Goal: Information Seeking & Learning: Learn about a topic

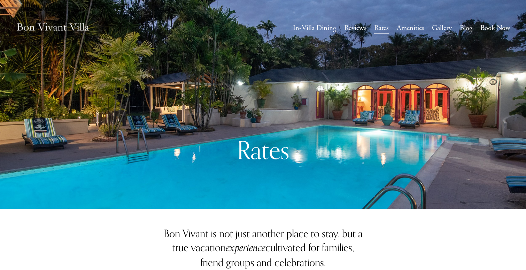
click at [434, 29] on link "Gallery" at bounding box center [442, 28] width 20 height 13
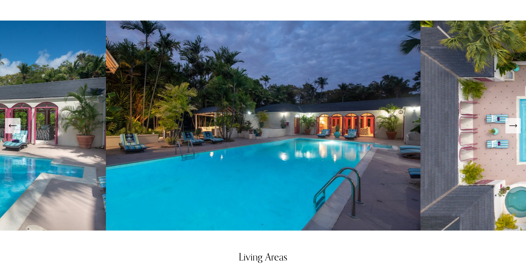
scroll to position [311, 0]
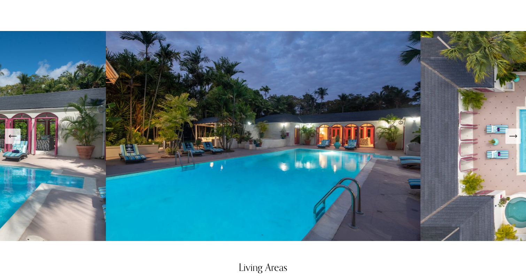
scroll to position [308, 0]
click at [516, 129] on button "Next Slide" at bounding box center [512, 136] width 15 height 15
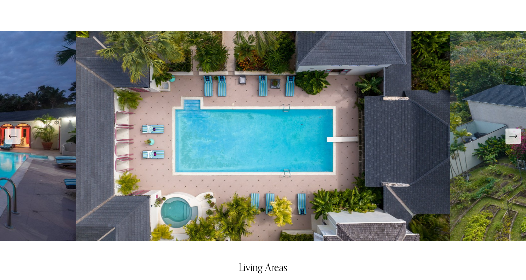
click at [513, 131] on icon "Next Slide" at bounding box center [513, 136] width 10 height 10
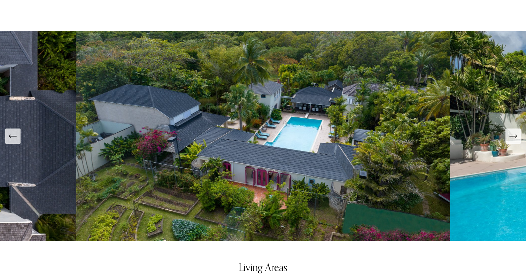
click at [513, 131] on icon "Next Slide" at bounding box center [513, 136] width 10 height 10
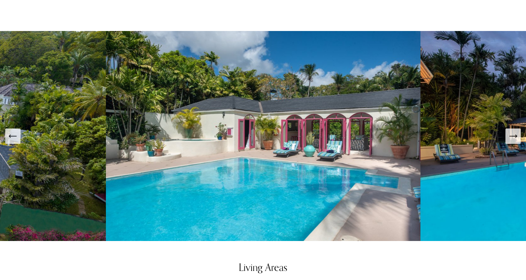
click at [513, 131] on icon "Next Slide" at bounding box center [513, 136] width 10 height 10
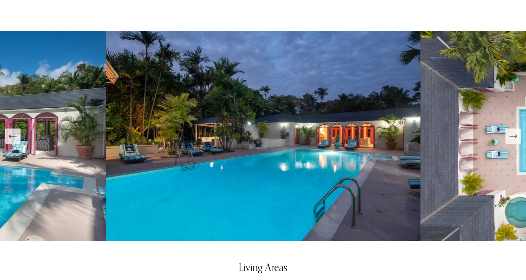
click at [513, 131] on icon "Next Slide" at bounding box center [513, 136] width 10 height 10
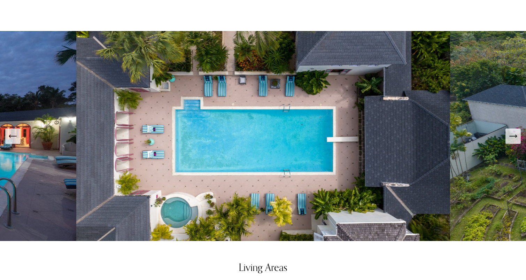
click at [513, 131] on icon "Next Slide" at bounding box center [513, 136] width 10 height 10
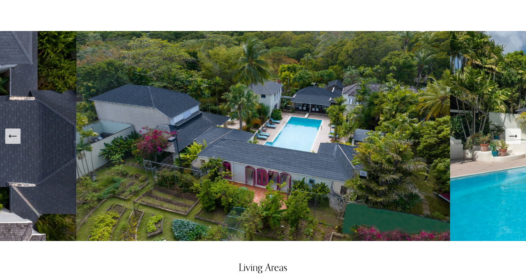
click at [513, 131] on icon "Next Slide" at bounding box center [513, 136] width 10 height 10
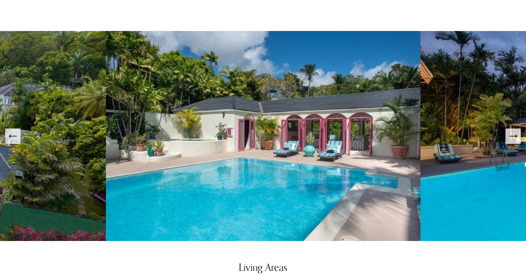
click at [513, 131] on icon "Next Slide" at bounding box center [513, 136] width 10 height 10
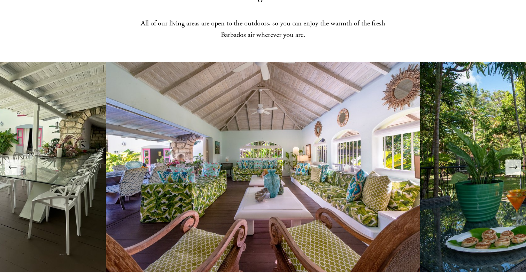
scroll to position [591, 0]
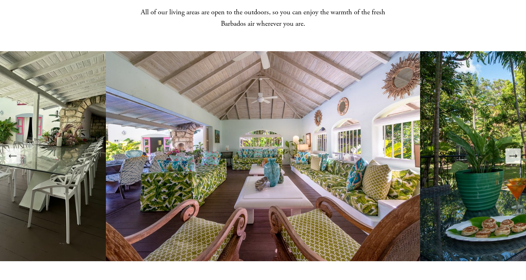
click at [508, 151] on icon "Next Slide" at bounding box center [513, 156] width 10 height 10
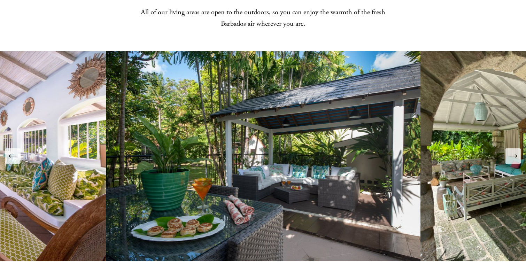
click at [508, 151] on icon "Next Slide" at bounding box center [513, 156] width 10 height 10
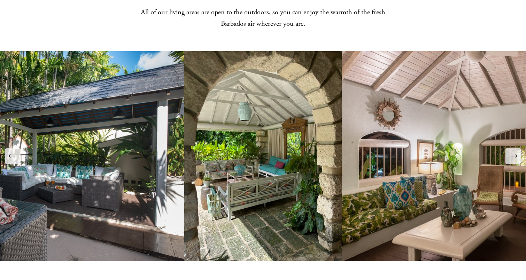
click at [508, 151] on icon "Next Slide" at bounding box center [513, 156] width 10 height 10
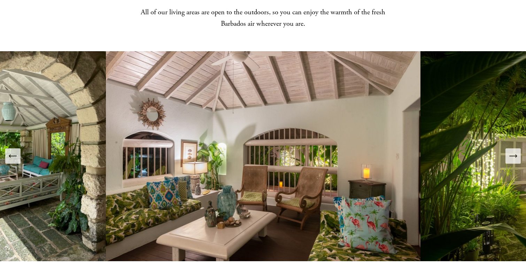
click at [515, 151] on icon "Next Slide" at bounding box center [513, 156] width 10 height 10
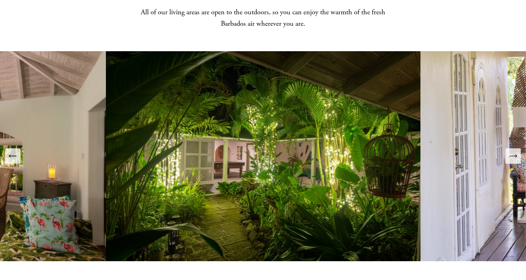
click at [515, 151] on icon "Next Slide" at bounding box center [513, 156] width 10 height 10
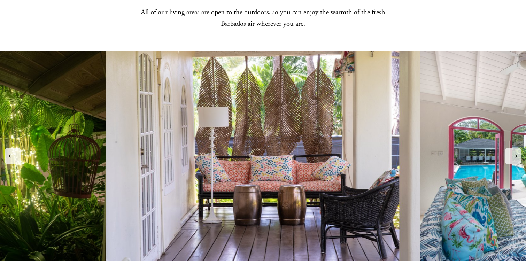
click at [515, 151] on icon "Next Slide" at bounding box center [513, 156] width 10 height 10
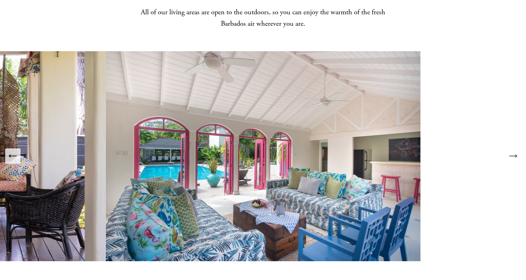
click at [515, 151] on icon "Next Slide" at bounding box center [513, 156] width 10 height 10
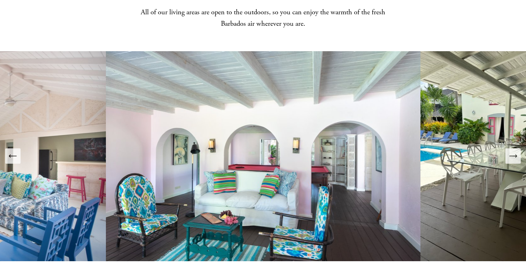
click at [515, 151] on icon "Next Slide" at bounding box center [513, 156] width 10 height 10
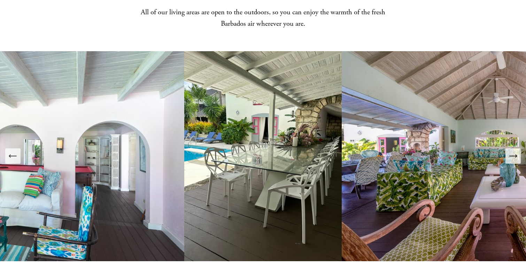
click at [515, 151] on icon "Next Slide" at bounding box center [513, 156] width 10 height 10
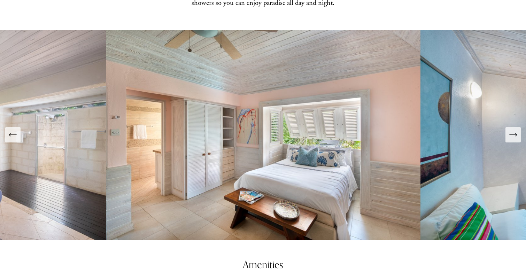
scroll to position [921, 0]
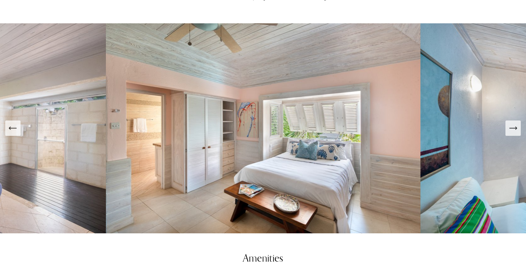
click at [512, 124] on div "Next Slide" at bounding box center [513, 128] width 10 height 10
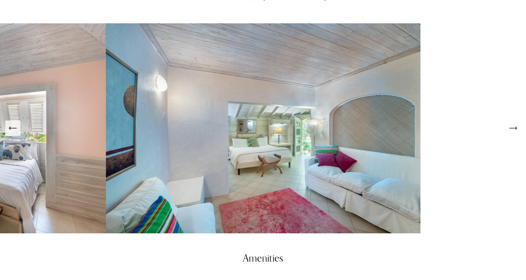
click at [512, 124] on div "Next Slide" at bounding box center [513, 128] width 10 height 10
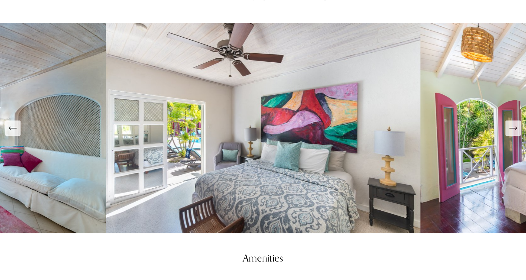
click at [512, 124] on div "Next Slide" at bounding box center [513, 128] width 10 height 10
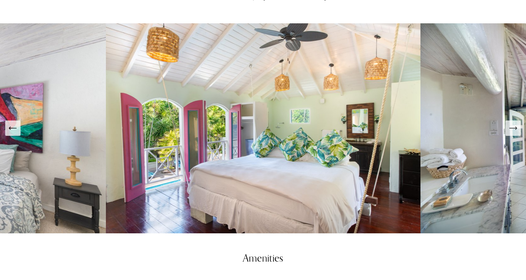
click at [512, 124] on div "Next Slide" at bounding box center [513, 128] width 10 height 10
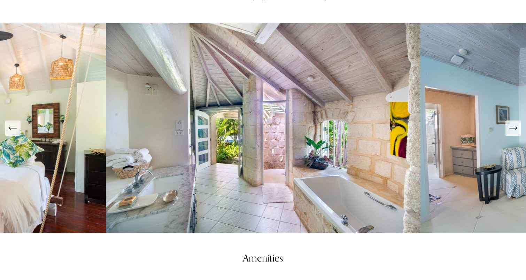
click at [512, 124] on div "Next Slide" at bounding box center [513, 128] width 10 height 10
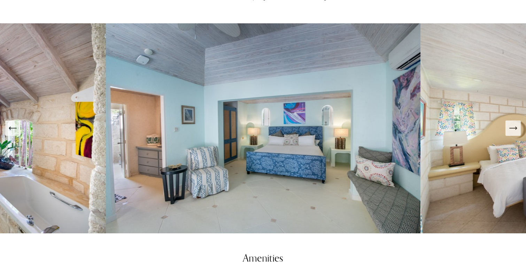
click at [512, 124] on div "Next Slide" at bounding box center [513, 128] width 10 height 10
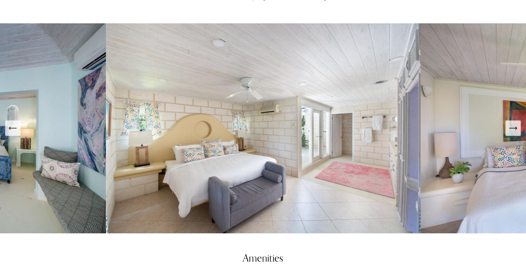
click at [512, 124] on div "Next Slide" at bounding box center [513, 128] width 10 height 10
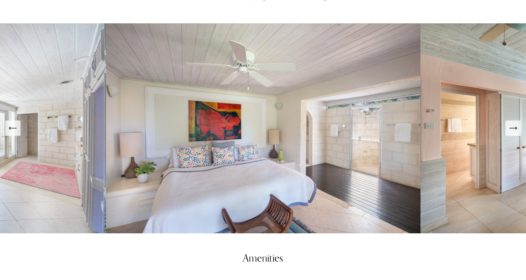
click at [512, 124] on div "Next Slide" at bounding box center [513, 128] width 10 height 10
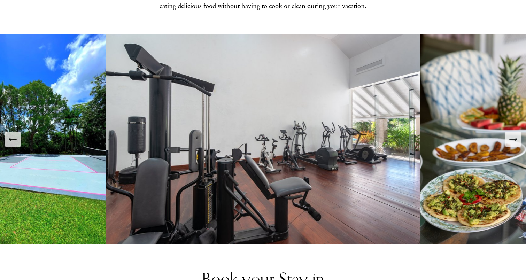
scroll to position [1222, 0]
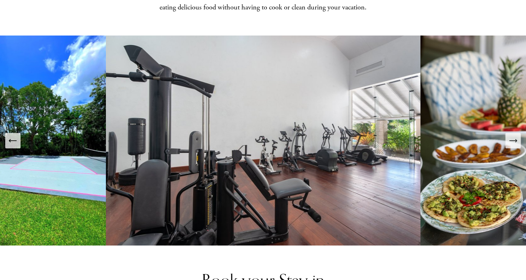
click at [516, 139] on img at bounding box center [490, 141] width 140 height 210
click at [514, 136] on icon "Next Slide" at bounding box center [513, 141] width 10 height 10
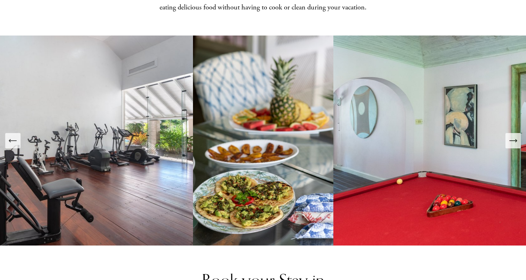
click at [514, 136] on icon "Next Slide" at bounding box center [513, 141] width 10 height 10
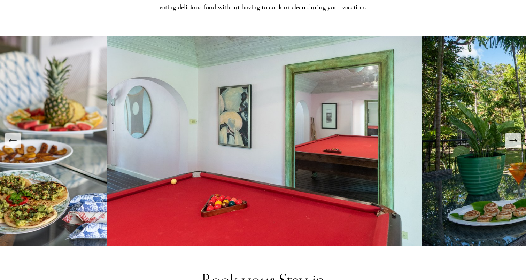
click at [514, 136] on icon "Next Slide" at bounding box center [513, 141] width 10 height 10
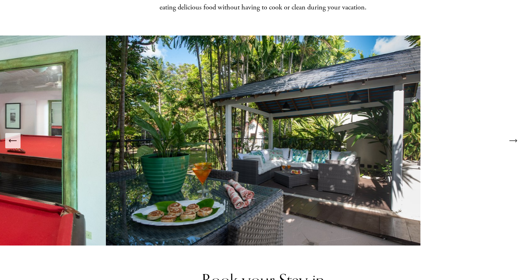
click at [514, 136] on icon "Next Slide" at bounding box center [513, 141] width 10 height 10
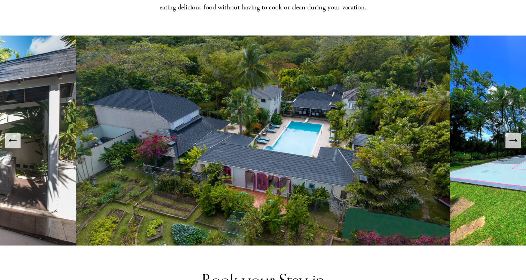
click at [514, 136] on icon "Next Slide" at bounding box center [513, 141] width 10 height 10
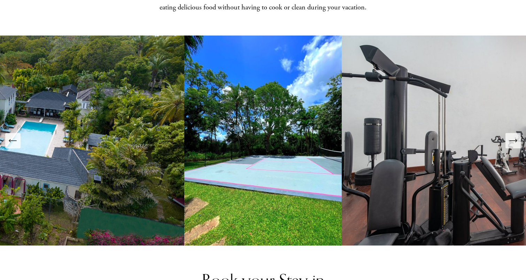
click at [514, 136] on icon "Next Slide" at bounding box center [513, 141] width 10 height 10
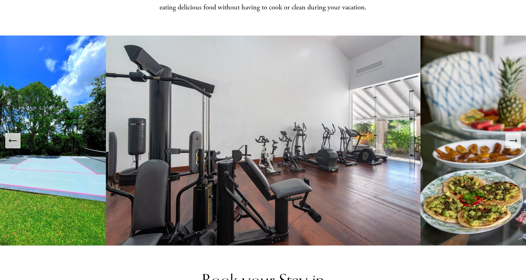
click at [514, 136] on icon "Next Slide" at bounding box center [513, 141] width 10 height 10
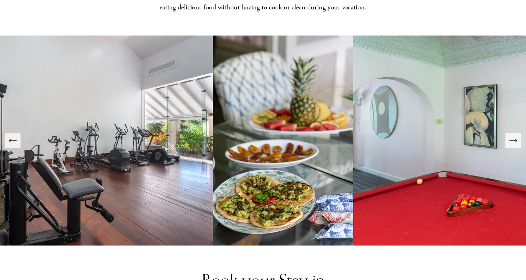
click at [514, 136] on icon "Next Slide" at bounding box center [513, 141] width 10 height 10
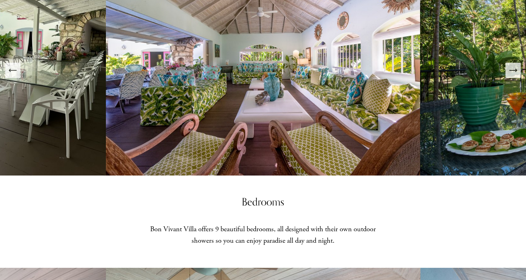
scroll to position [623, 0]
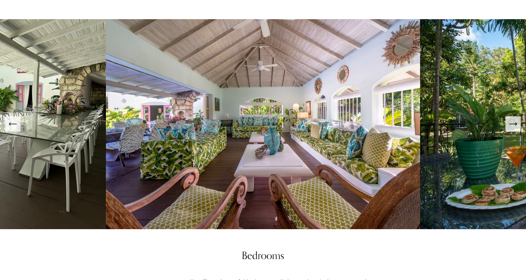
click at [507, 118] on button "Next Slide" at bounding box center [512, 123] width 15 height 15
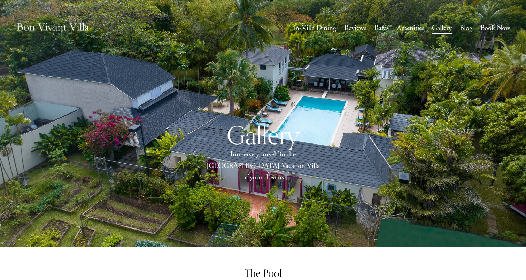
scroll to position [0, 0]
click at [381, 28] on link "Rates" at bounding box center [381, 28] width 15 height 13
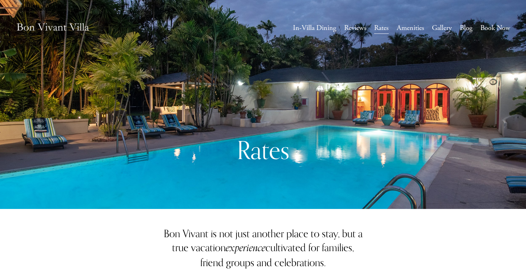
click at [495, 28] on link "Book Now" at bounding box center [495, 28] width 30 height 13
click at [350, 28] on link "Reviews" at bounding box center [355, 28] width 22 height 13
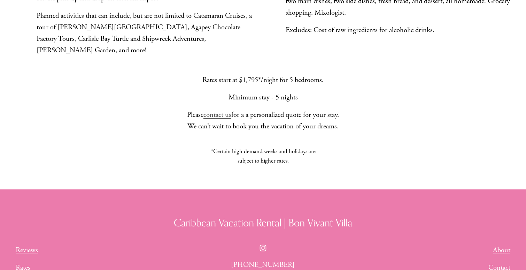
scroll to position [584, 0]
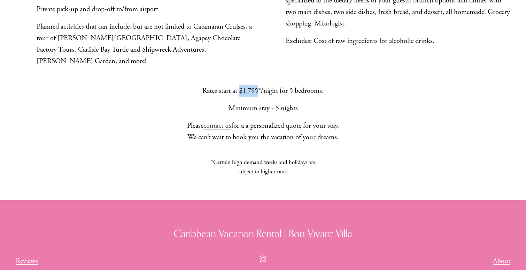
drag, startPoint x: 240, startPoint y: 81, endPoint x: 257, endPoint y: 81, distance: 17.1
click at [257, 85] on p "Rates start at $1,795*/night for 5 bedrooms." at bounding box center [263, 90] width 162 height 11
copy p "$1,795"
